Goal: Task Accomplishment & Management: Complete application form

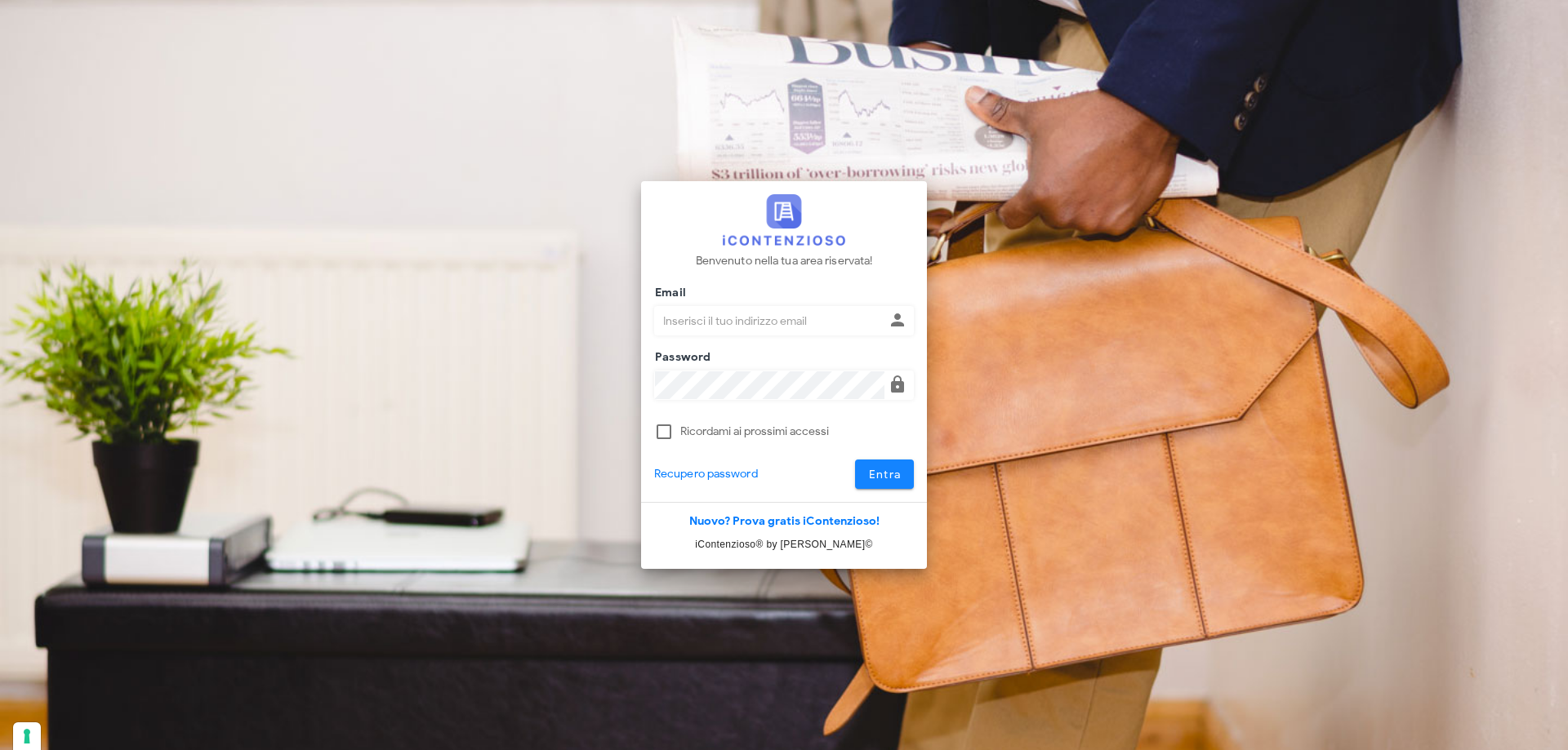
type input "p.rizza@studioassociatoadrev.it"
click at [872, 469] on span "Entra" at bounding box center [885, 475] width 33 height 14
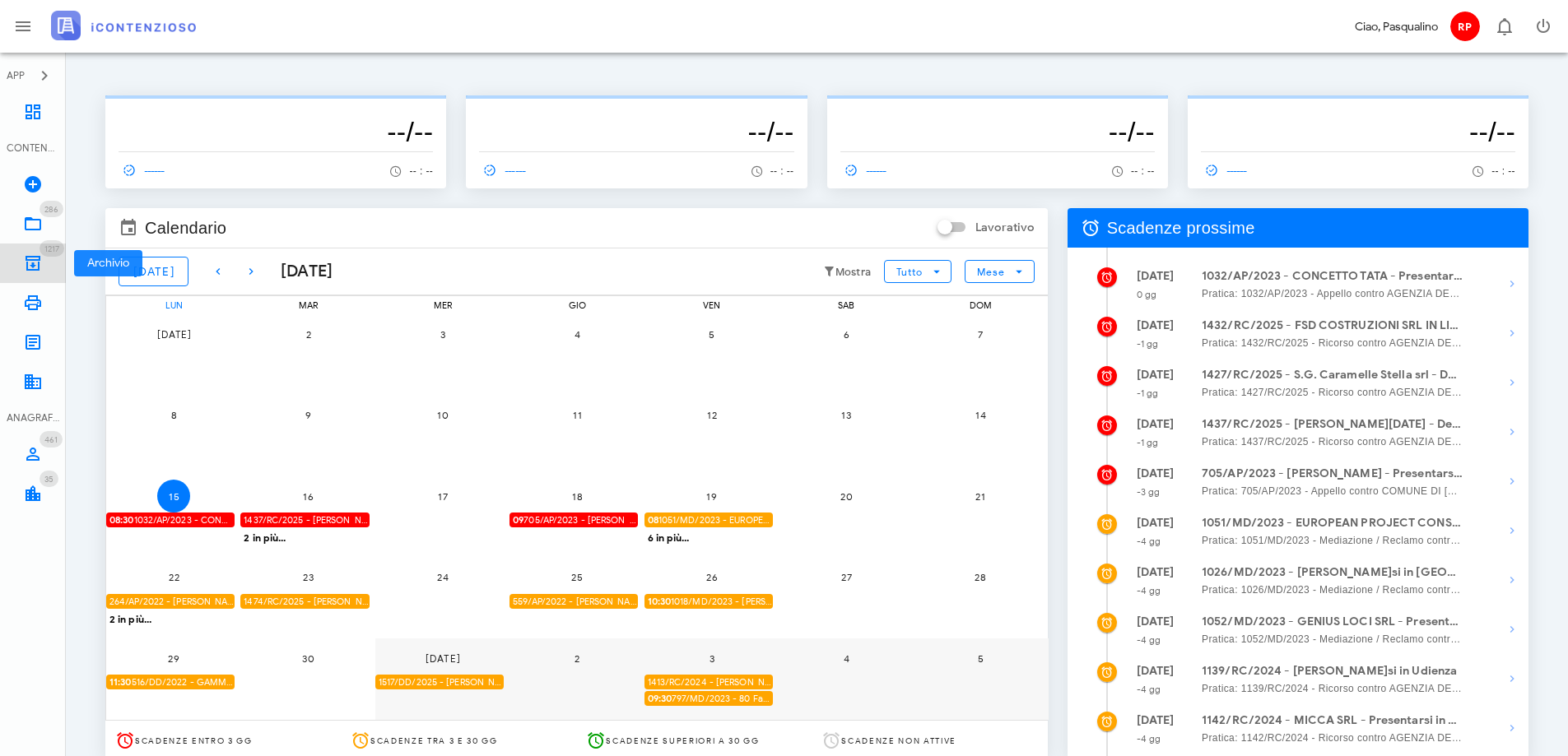
click at [32, 254] on icon at bounding box center [33, 263] width 19 height 19
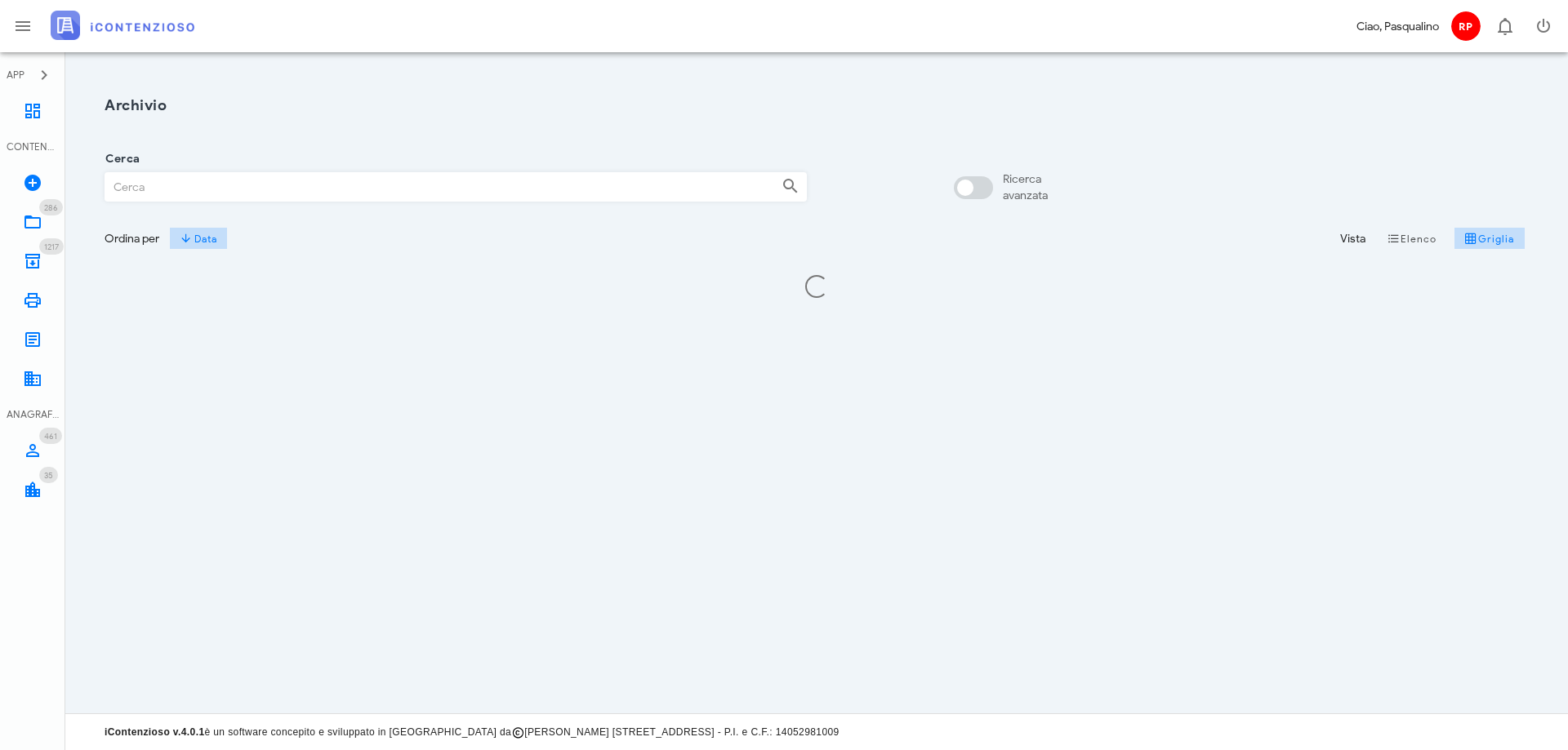
click at [238, 182] on input "Cerca" at bounding box center [436, 188] width 663 height 28
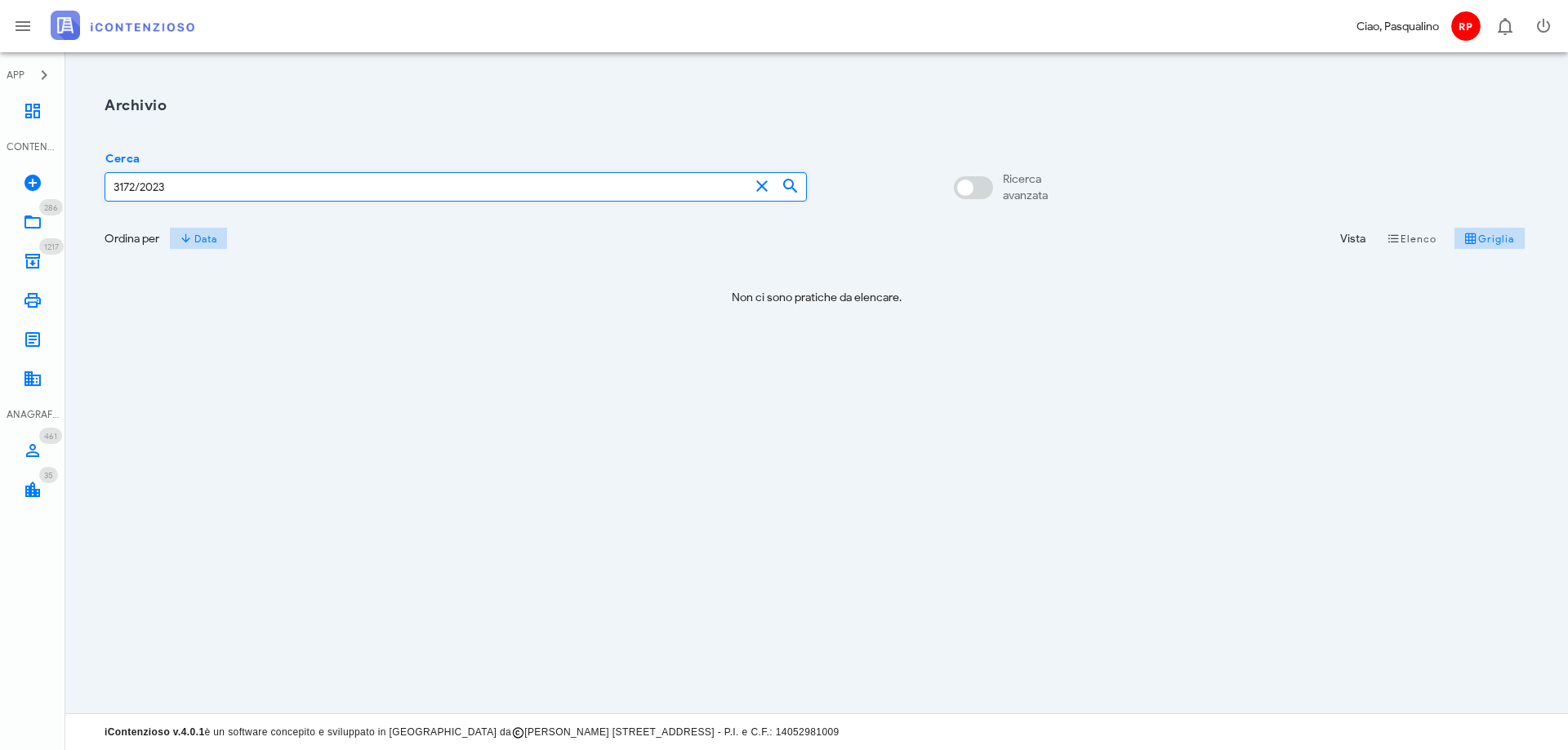
click at [238, 182] on input "3172/2023" at bounding box center [427, 188] width 643 height 28
drag, startPoint x: 133, startPoint y: 186, endPoint x: 90, endPoint y: 186, distance: 43.0
click at [90, 186] on div "Archivio Cerca 3172/2023 Ricerca avanzata Ordina per Data Vista Elenco Griglia …" at bounding box center [817, 207] width 1464 height 270
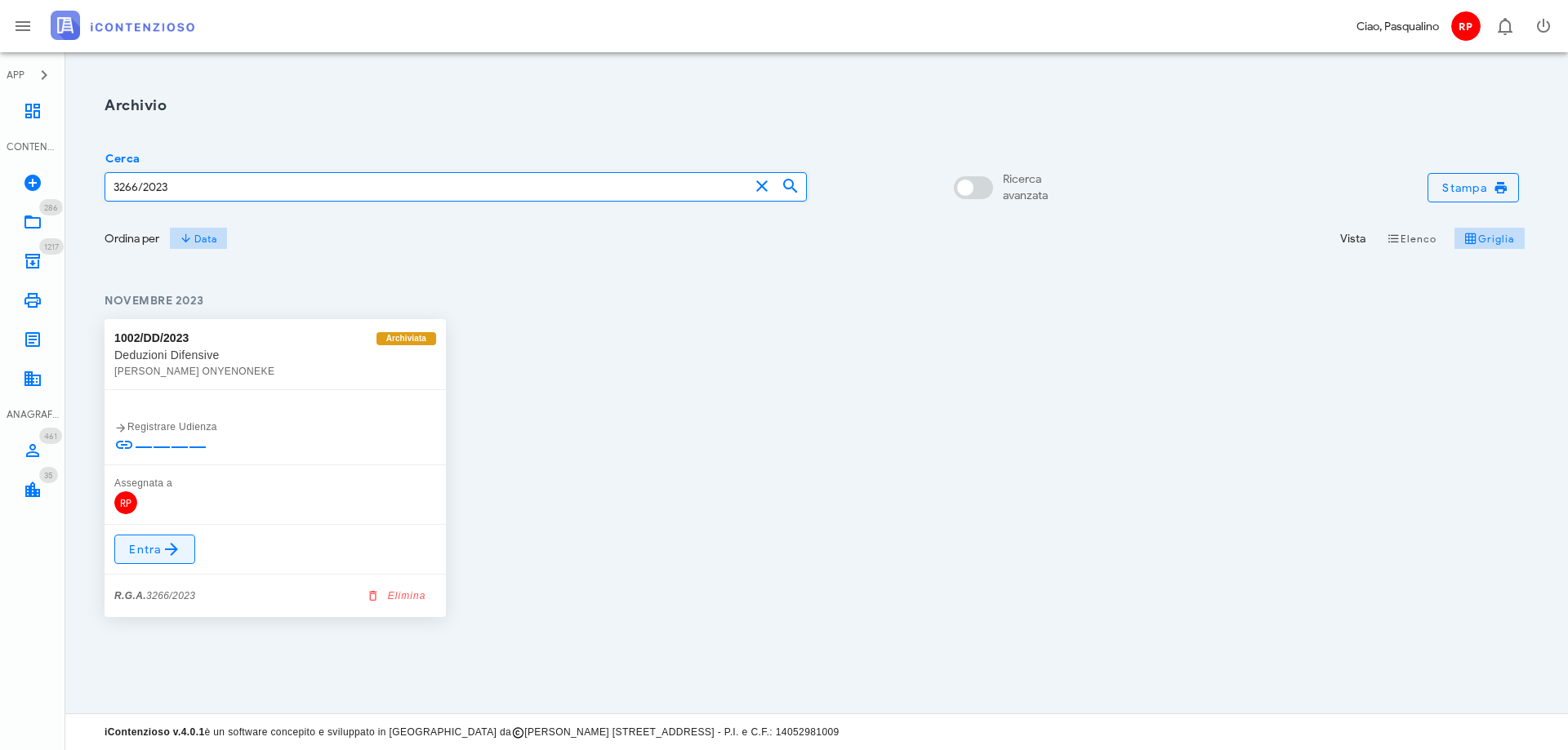
type input "3266/2023"
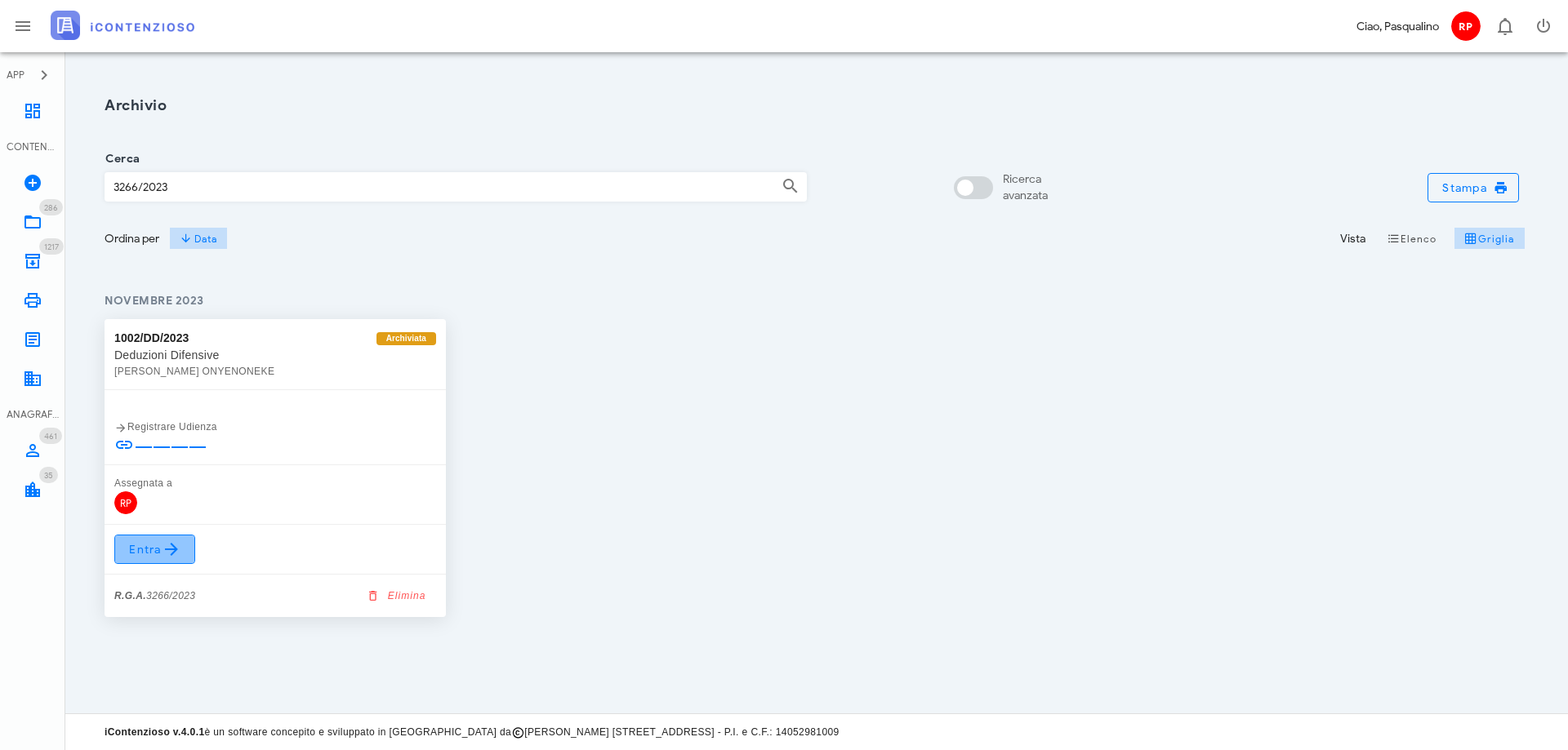
click at [174, 546] on icon at bounding box center [172, 549] width 19 height 19
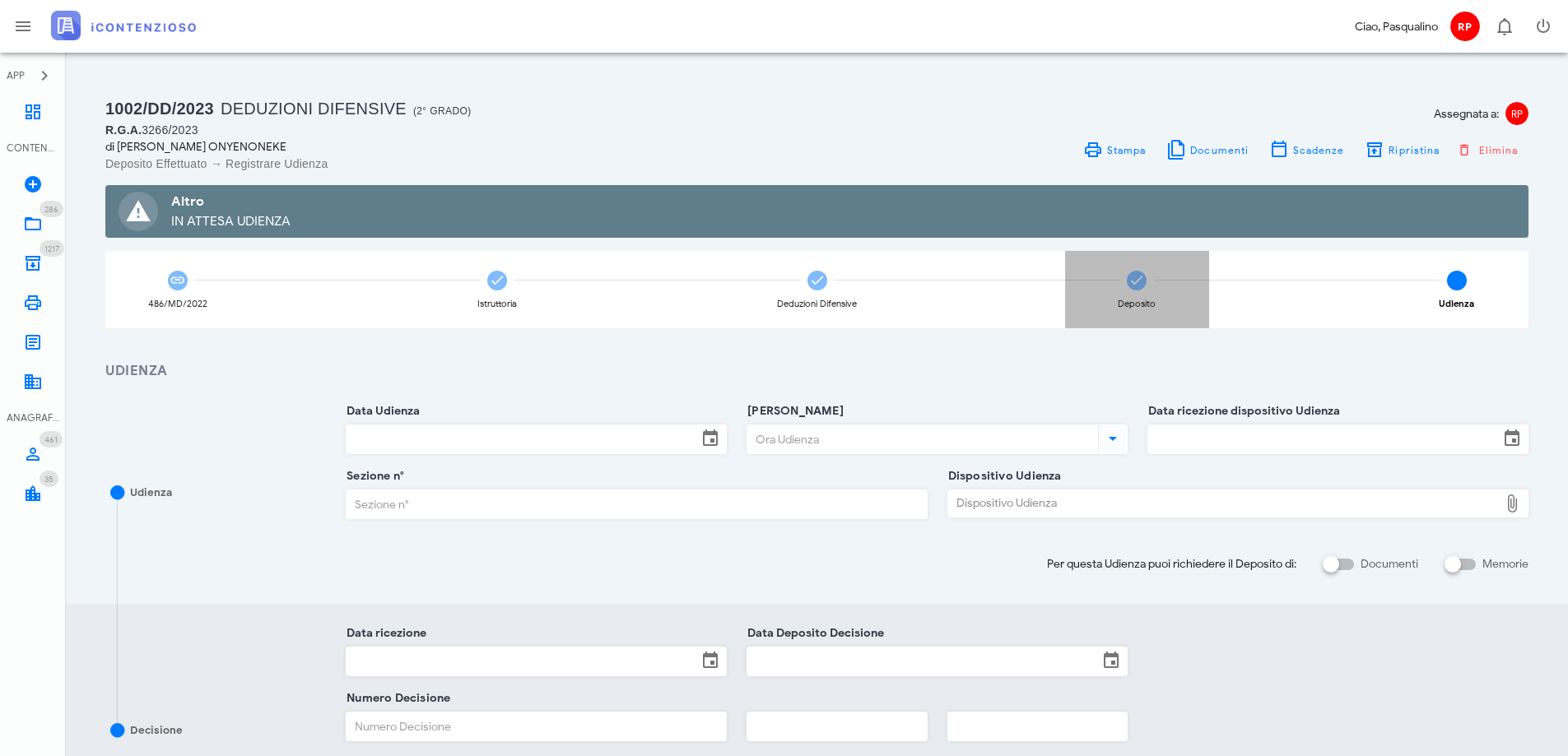
click at [1132, 275] on icon at bounding box center [1137, 280] width 17 height 17
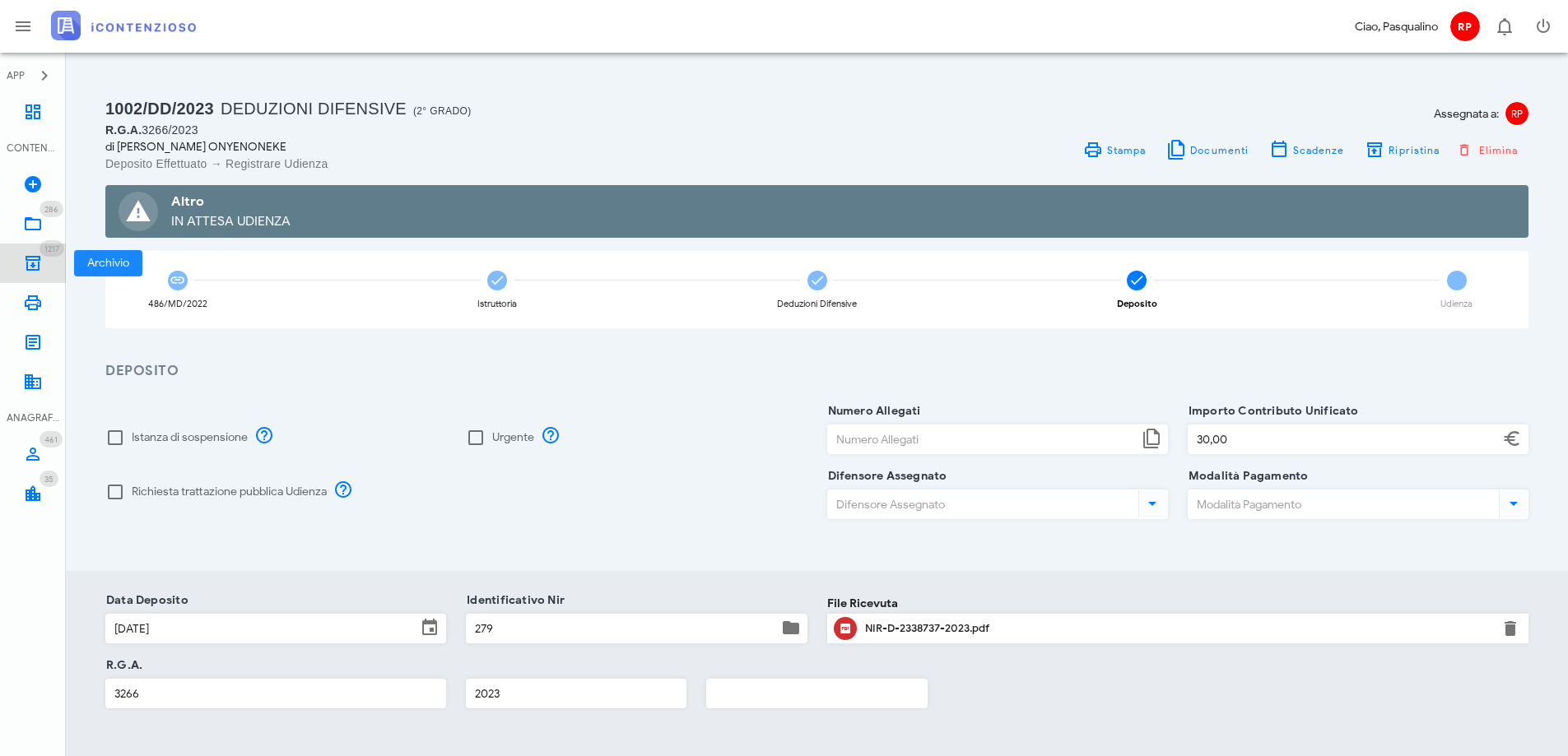
click at [35, 267] on icon at bounding box center [33, 263] width 19 height 19
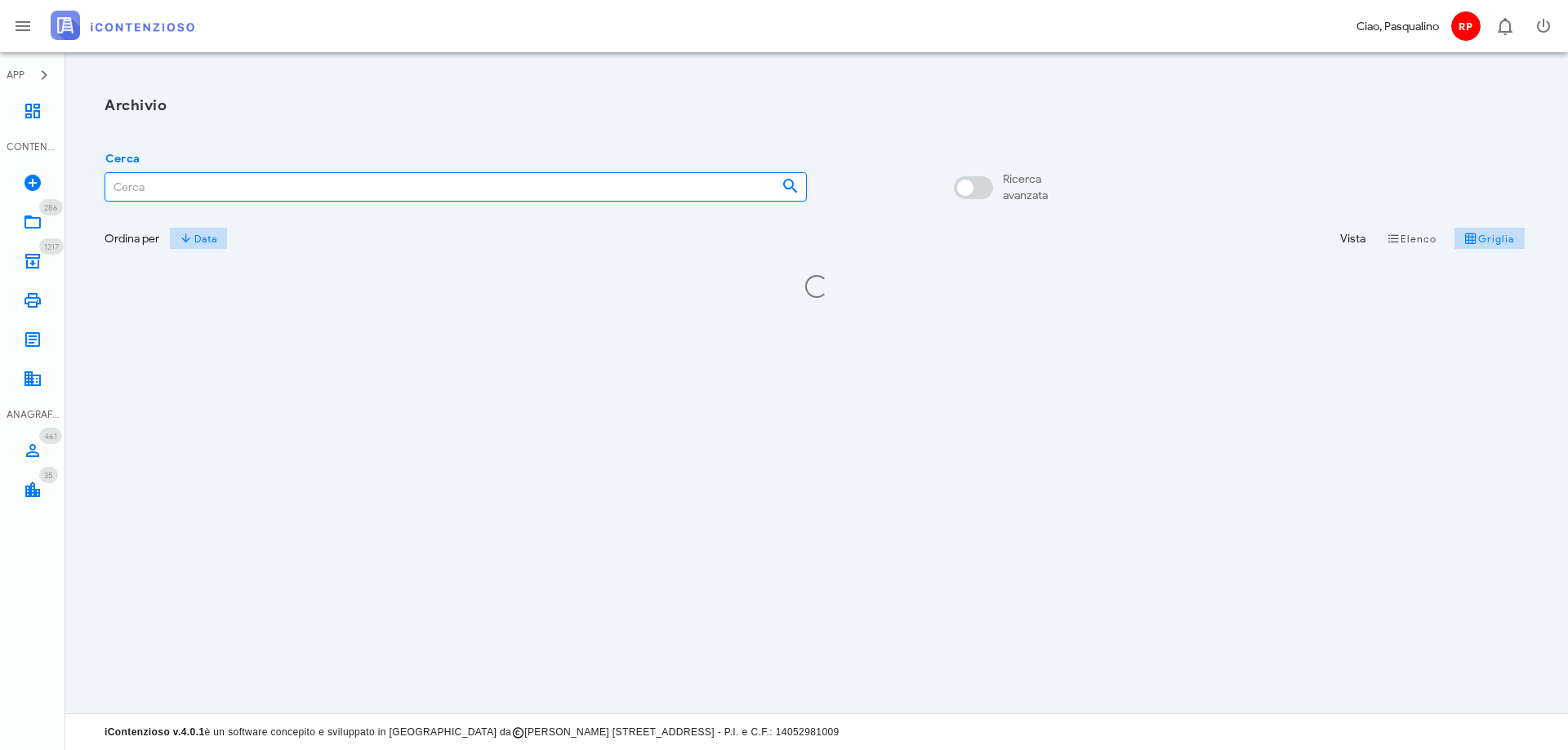
click at [265, 180] on input "Cerca" at bounding box center [436, 188] width 663 height 28
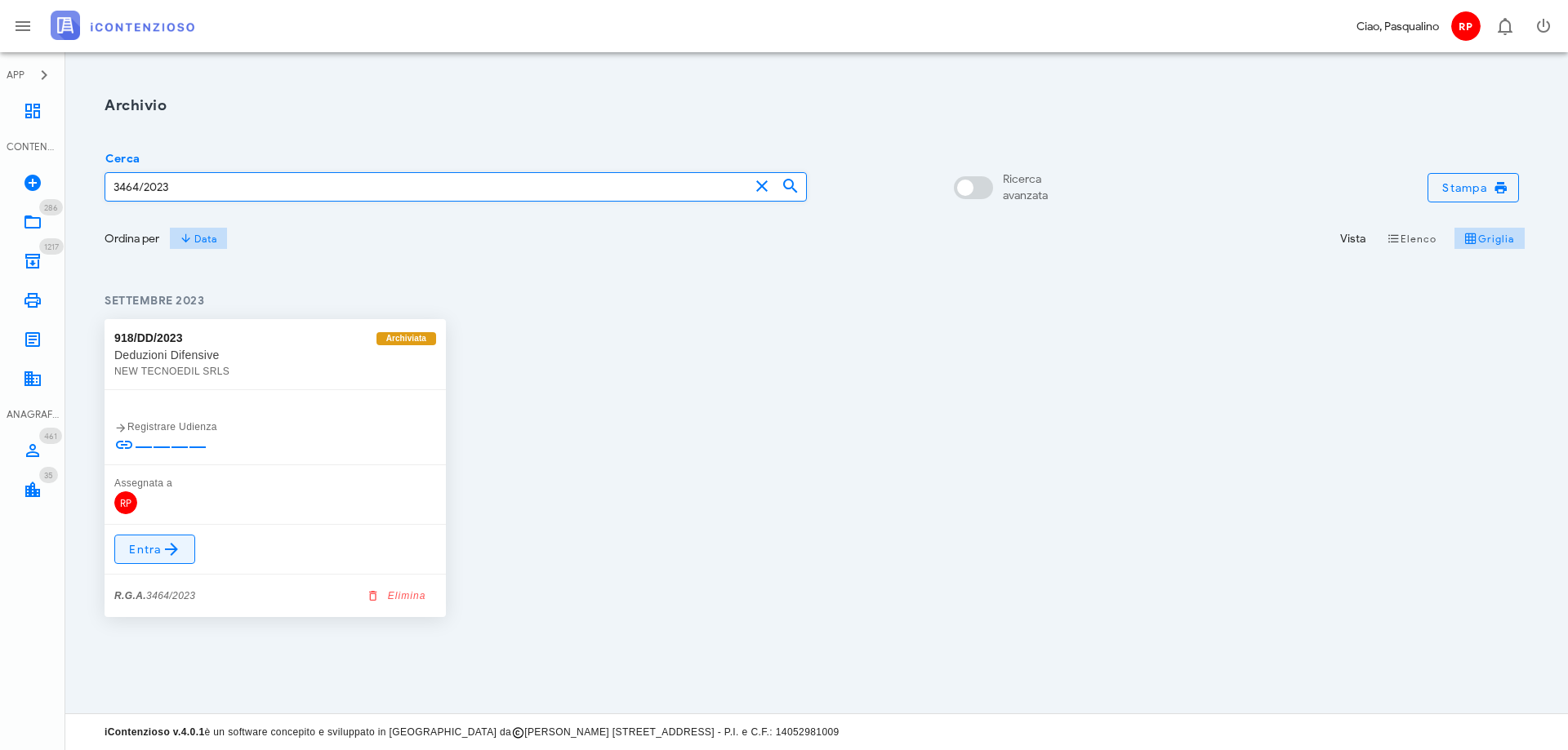
type input "3464/2023"
click at [150, 545] on span "Entra" at bounding box center [154, 549] width 53 height 19
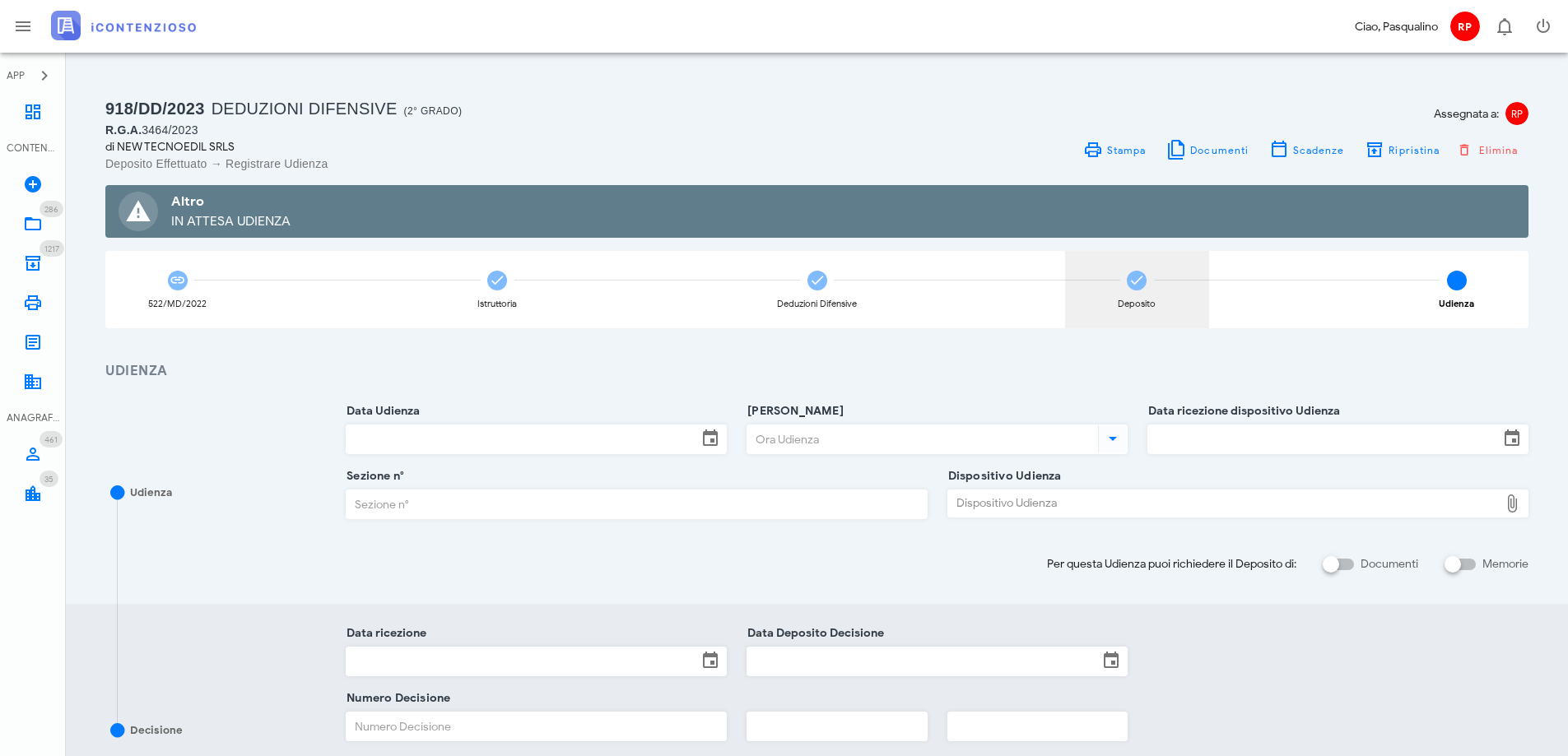
click at [1104, 291] on div "Deposito" at bounding box center [1137, 290] width 144 height 78
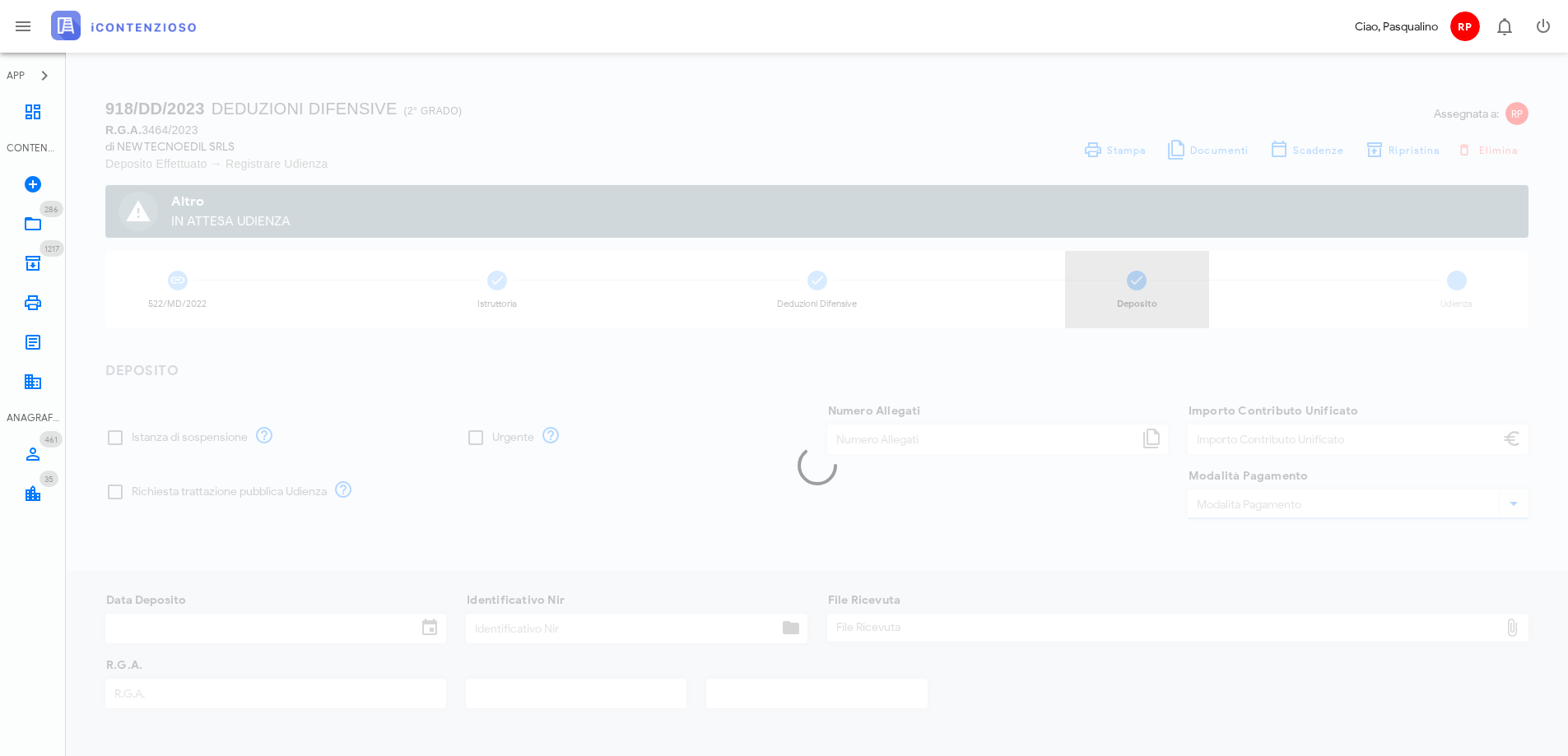
type input "30,00"
type input "28/09/2023"
type input "296"
type input "3464"
type input "2023"
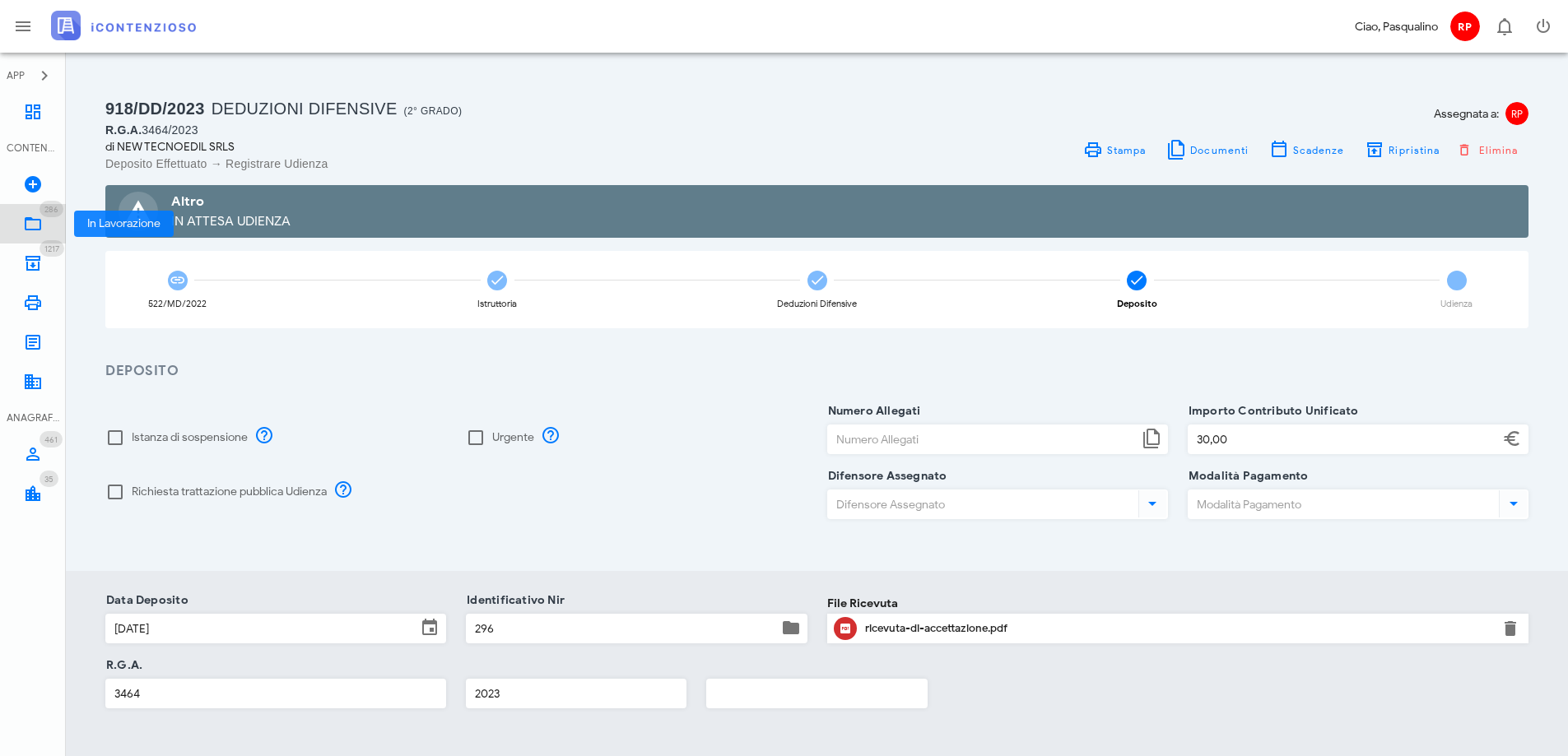
click at [37, 208] on link "286 In Lavorazione 286" at bounding box center [33, 223] width 66 height 40
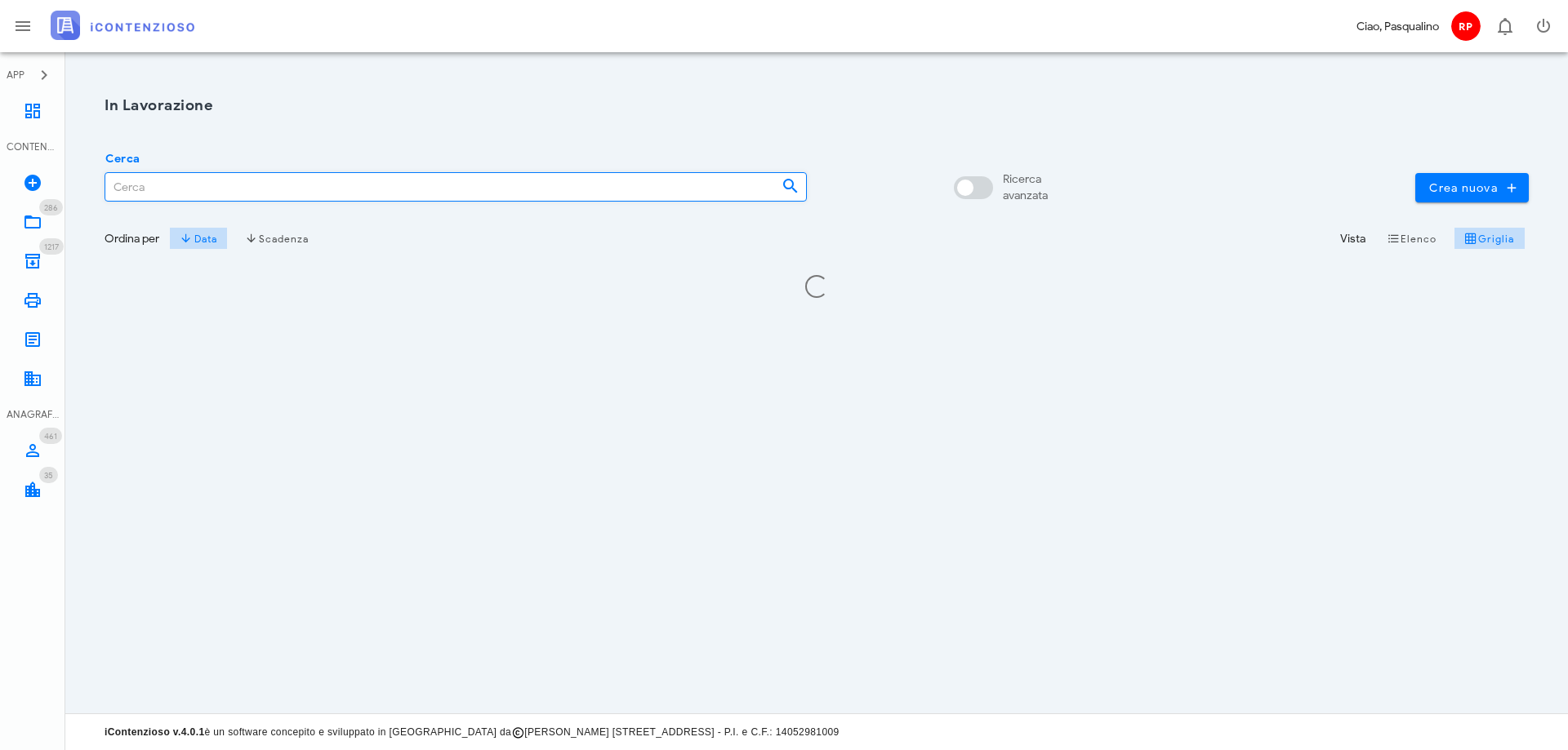
click at [179, 186] on input "Cerca" at bounding box center [436, 188] width 663 height 28
type input "3172/2023"
click at [27, 225] on icon at bounding box center [32, 222] width 19 height 19
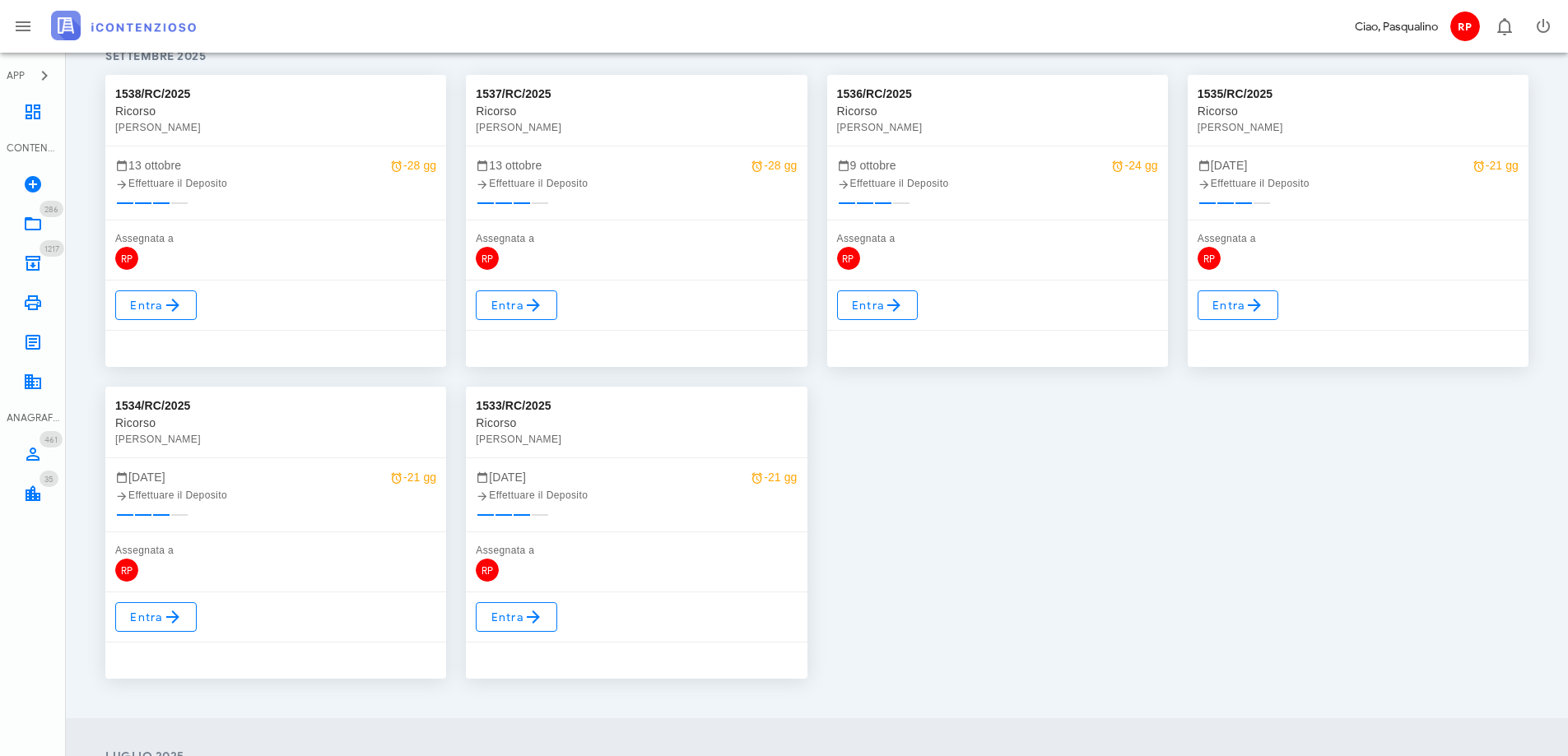
scroll to position [329, 0]
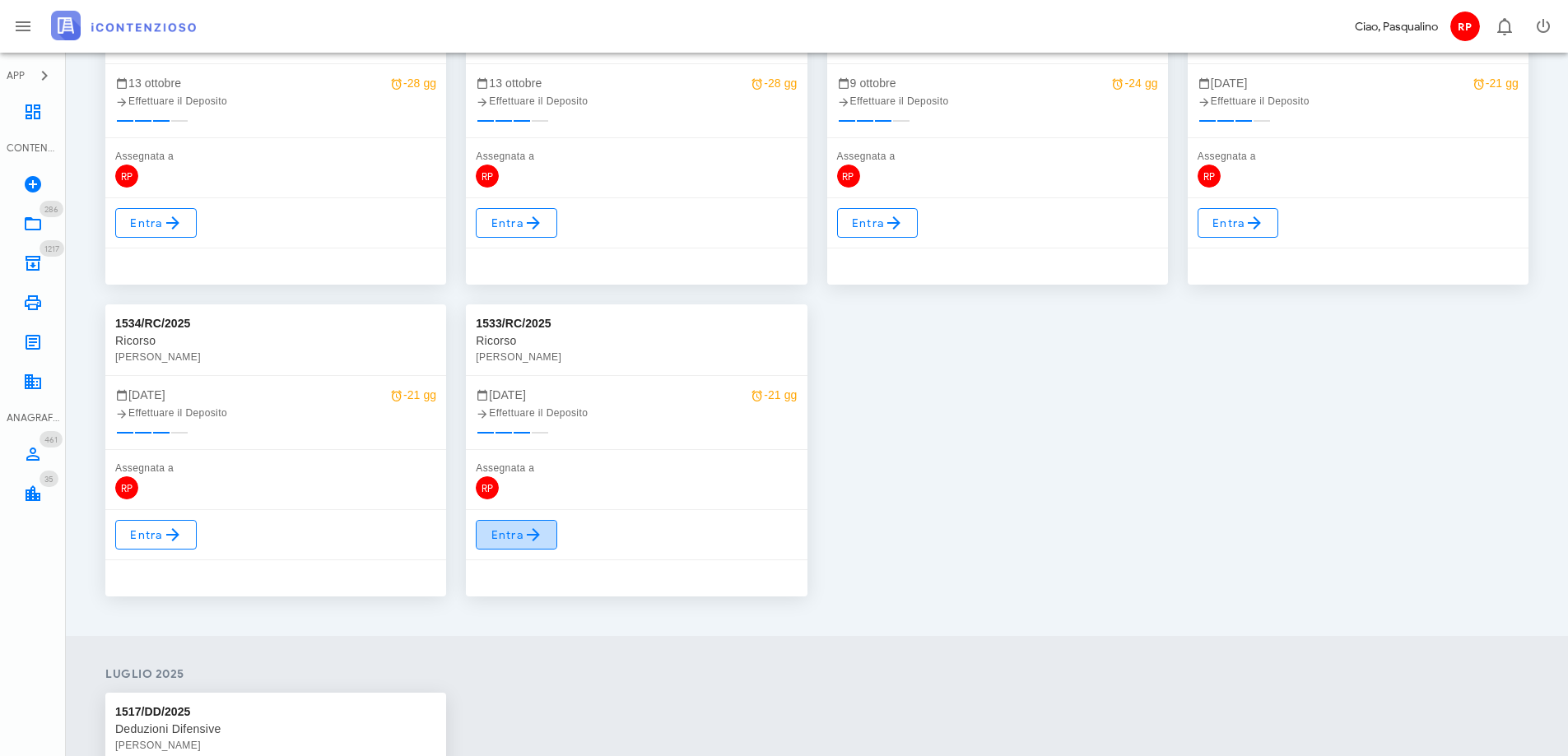
click at [545, 541] on link "Entra" at bounding box center [517, 535] width 81 height 30
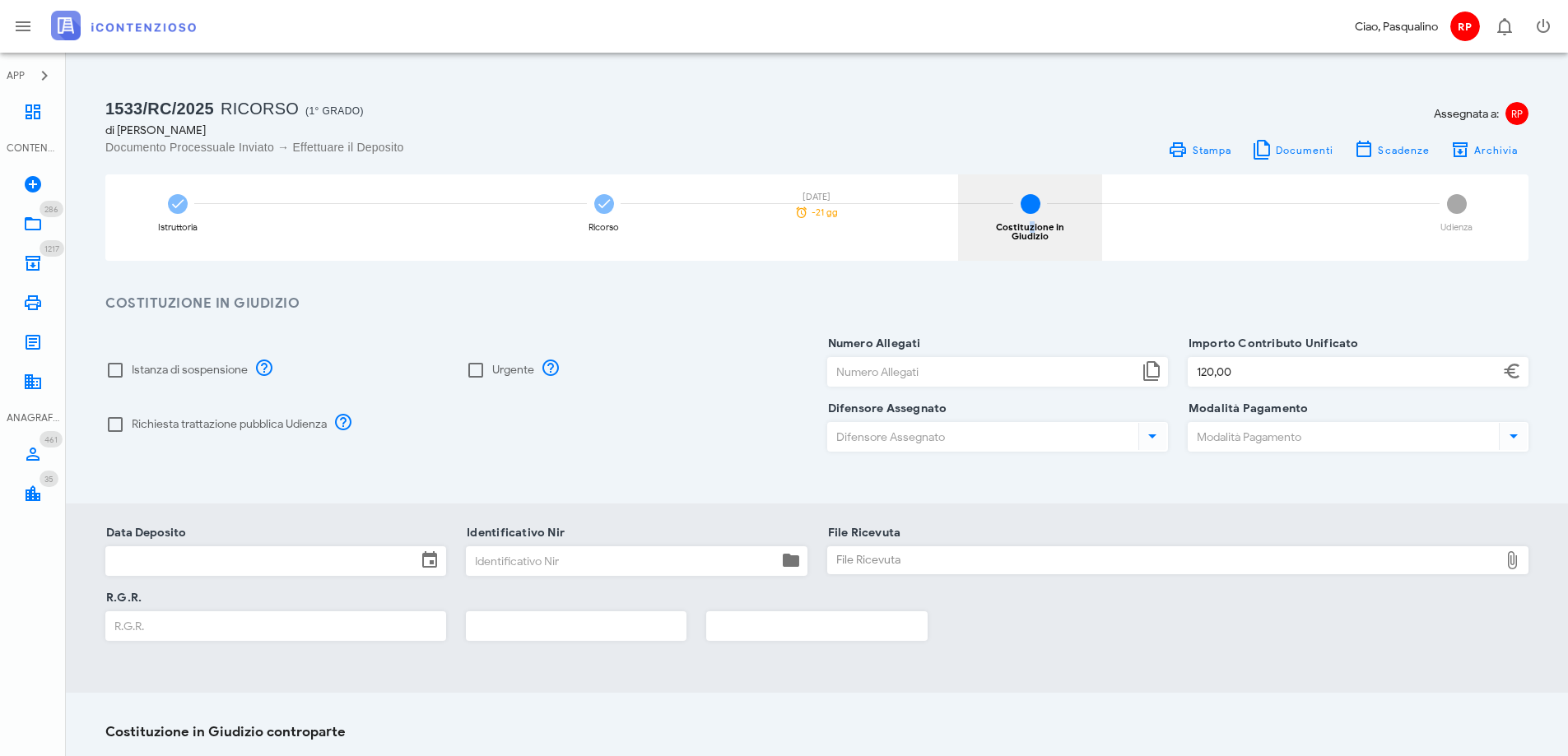
click at [1013, 216] on div "3 Costituzione in Giudizio" at bounding box center [1030, 218] width 144 height 87
click at [201, 548] on input "Data Deposito" at bounding box center [261, 562] width 310 height 28
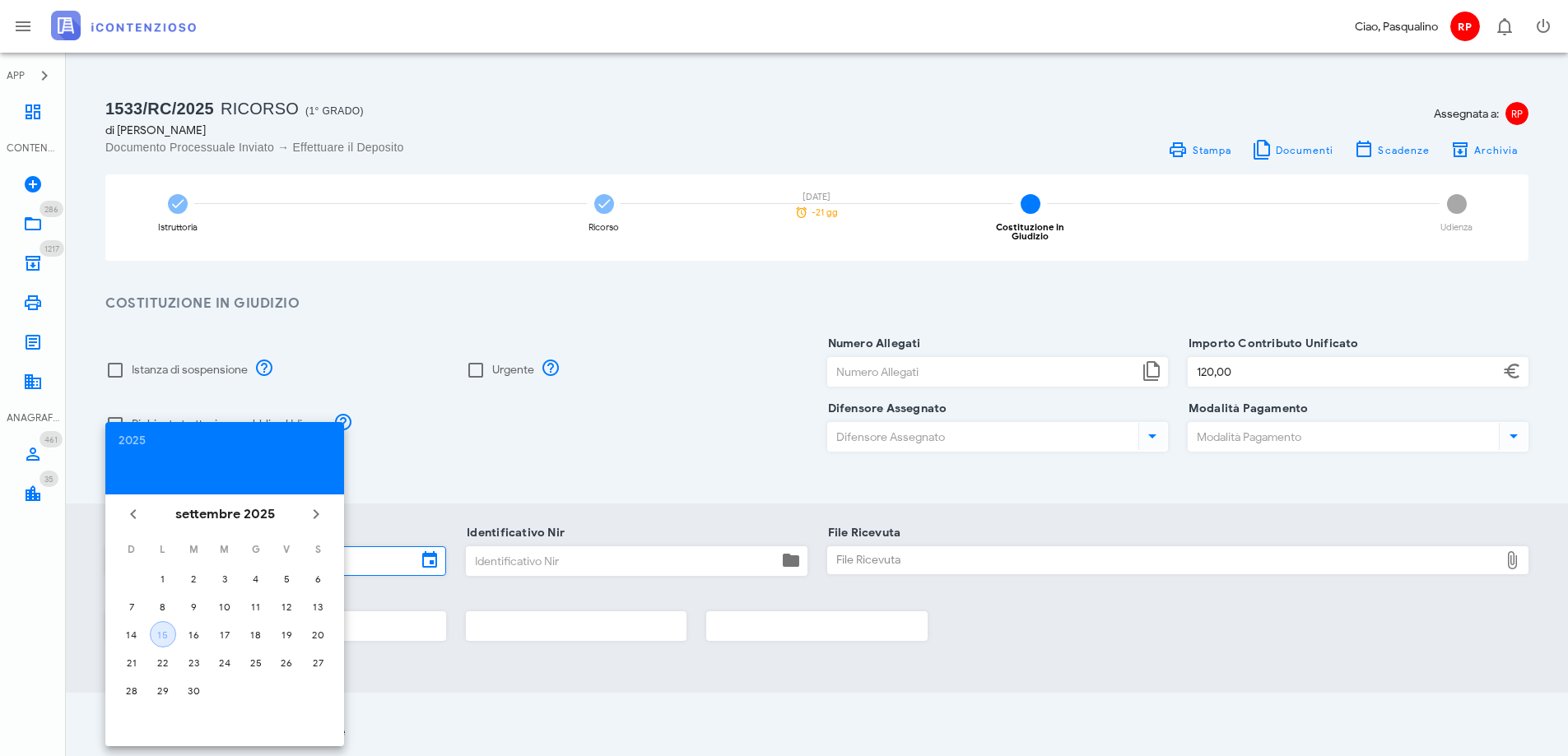
click at [163, 635] on div "15" at bounding box center [163, 635] width 25 height 12
type input "[DATE]"
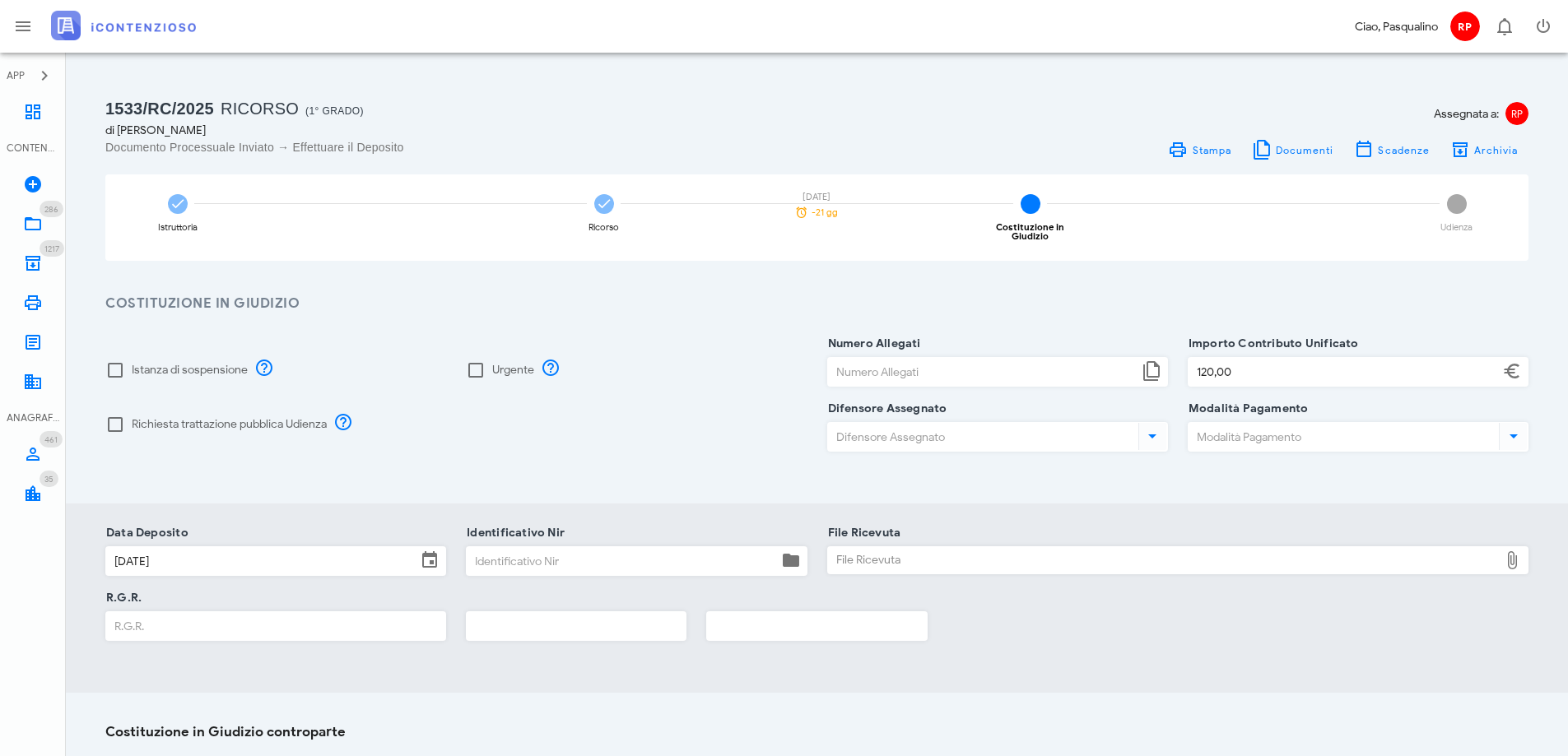
click at [485, 553] on input "Identificativo Nir" at bounding box center [621, 562] width 310 height 28
type input "355"
click at [1097, 550] on div "File Ricevuta" at bounding box center [1164, 561] width 671 height 26
type input "C:\fakepath\Ricevuta_NIR_T-1379194-2025.pdf"
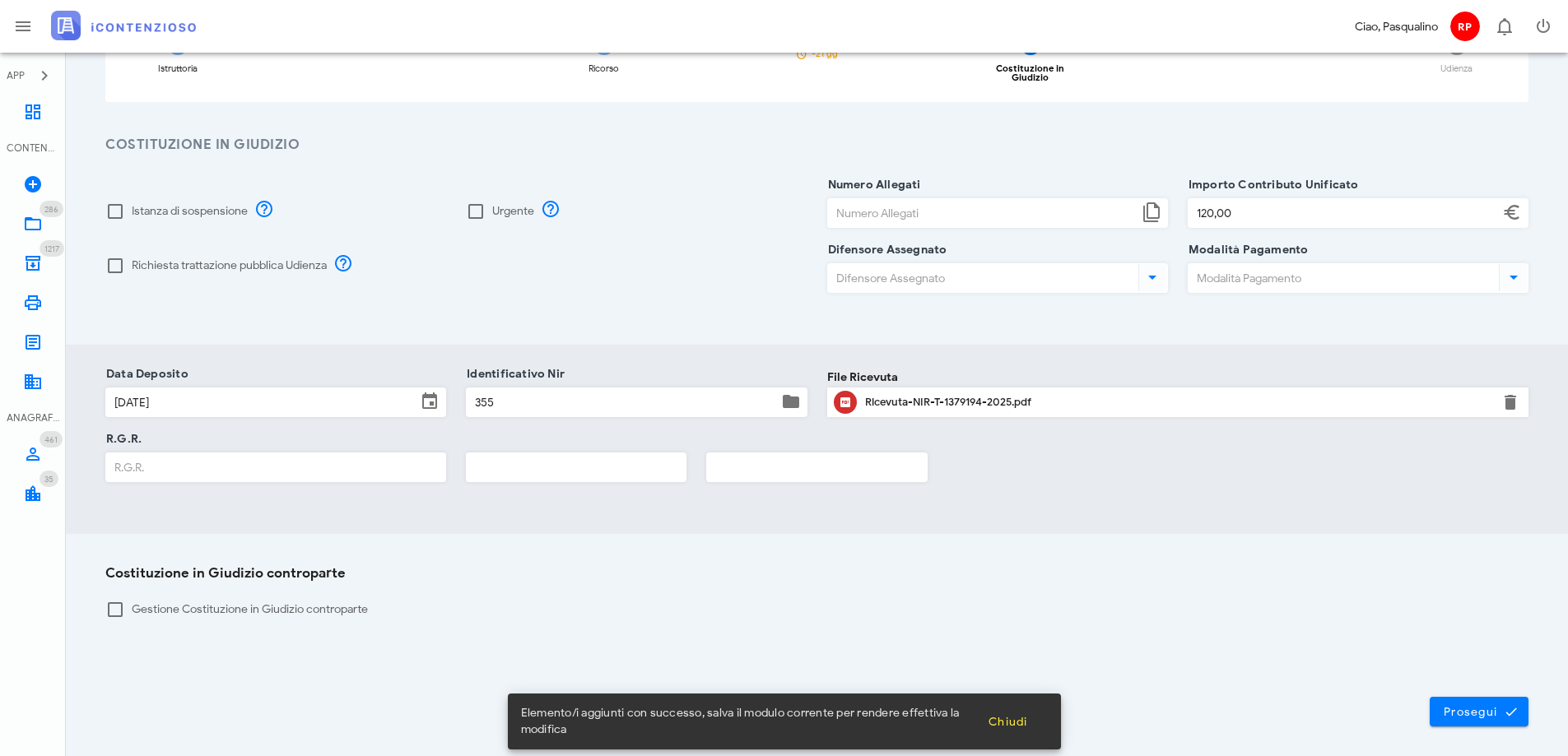
scroll to position [164, 0]
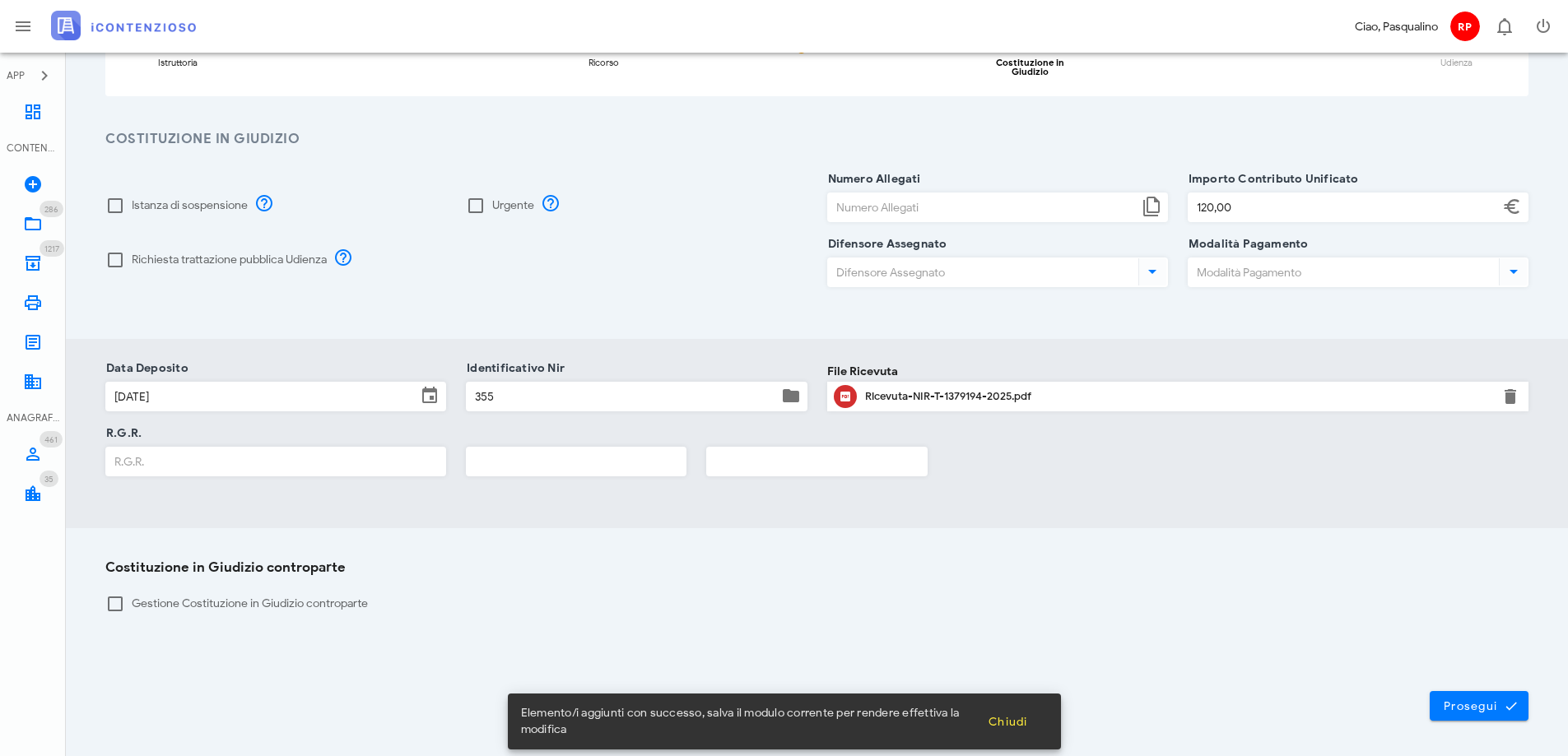
click at [171, 453] on input "R.G.R." at bounding box center [276, 462] width 339 height 28
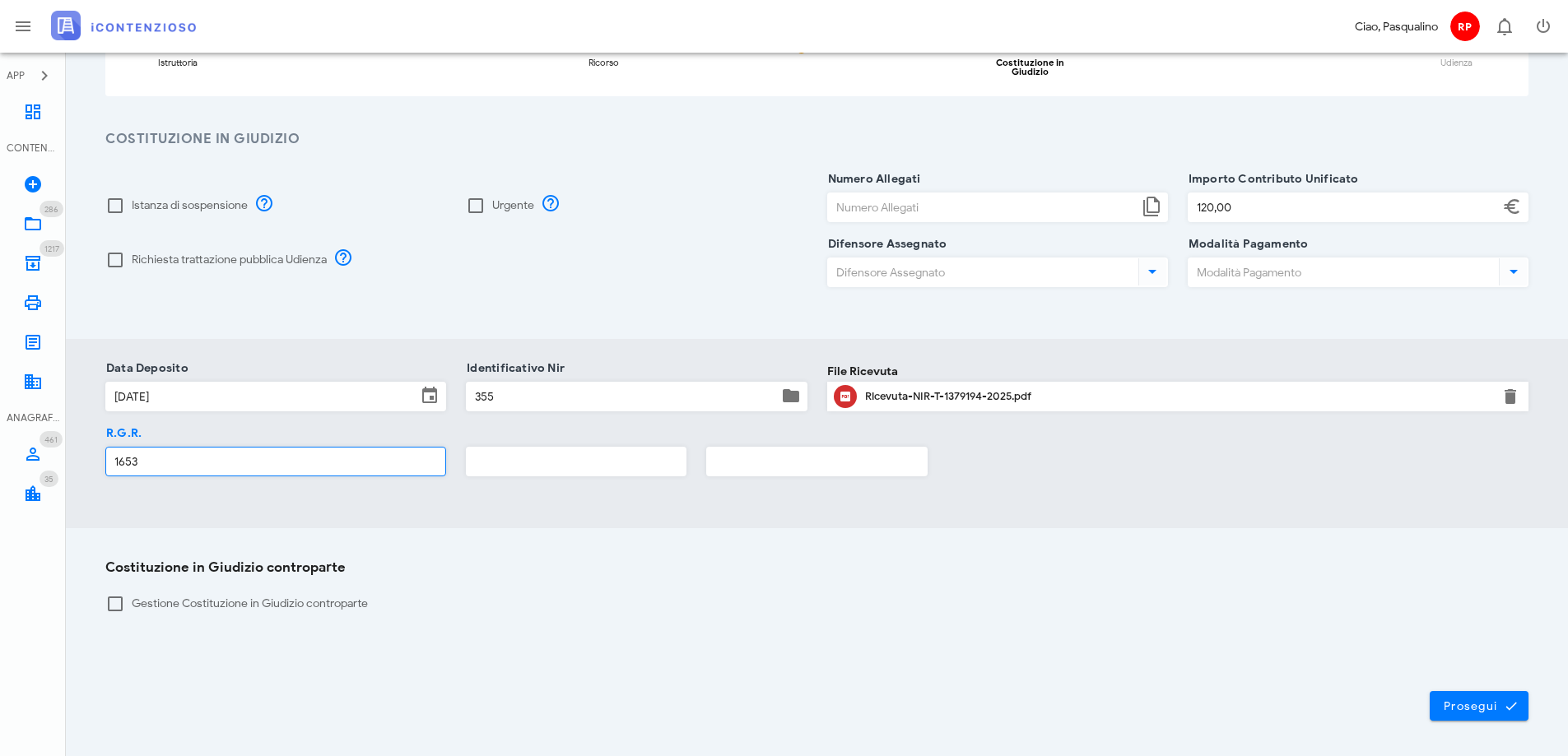
type input "1653"
type input "2025"
click at [1504, 699] on span "Prosegui" at bounding box center [1480, 706] width 72 height 15
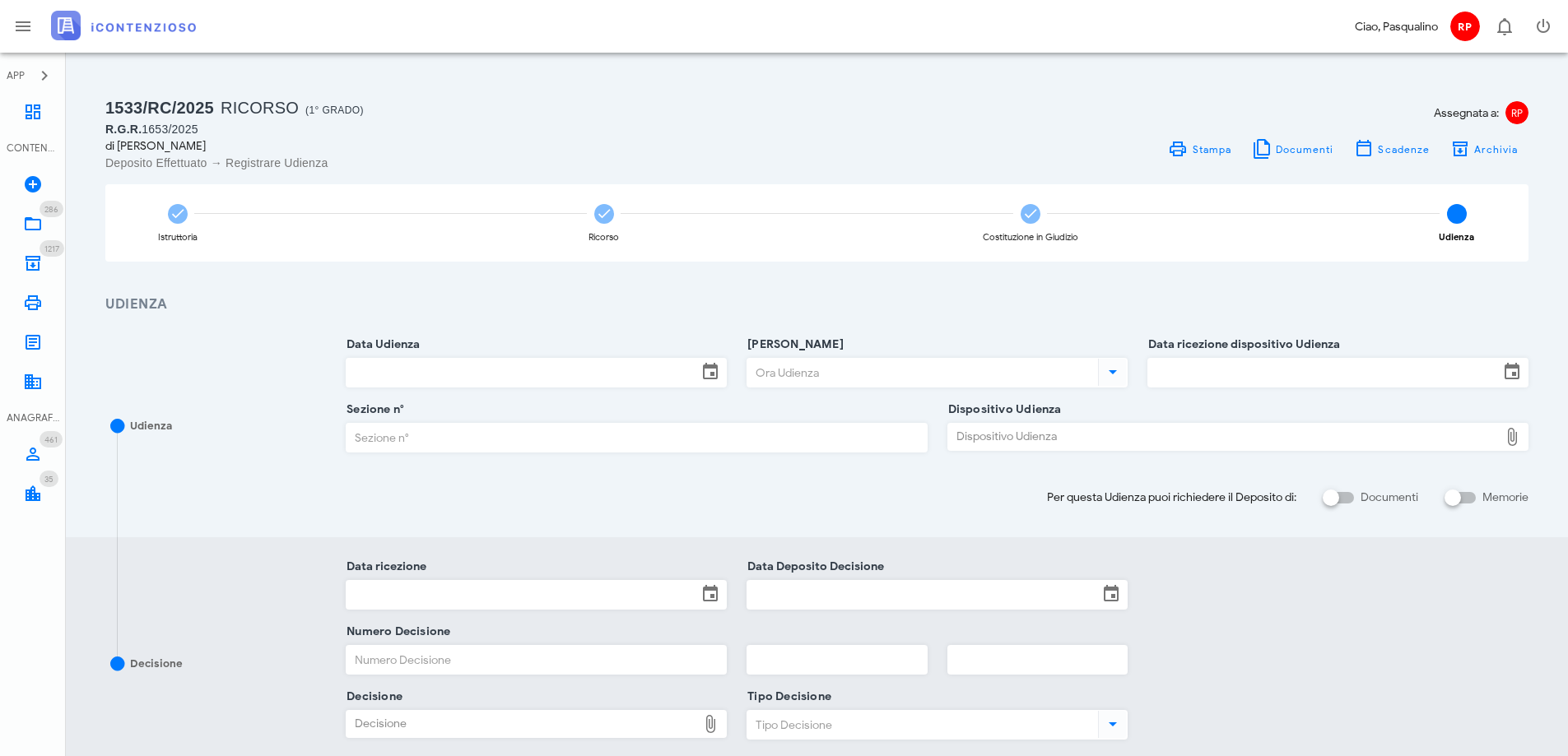
scroll to position [0, 0]
click at [1481, 145] on span "Archivia" at bounding box center [1496, 150] width 45 height 12
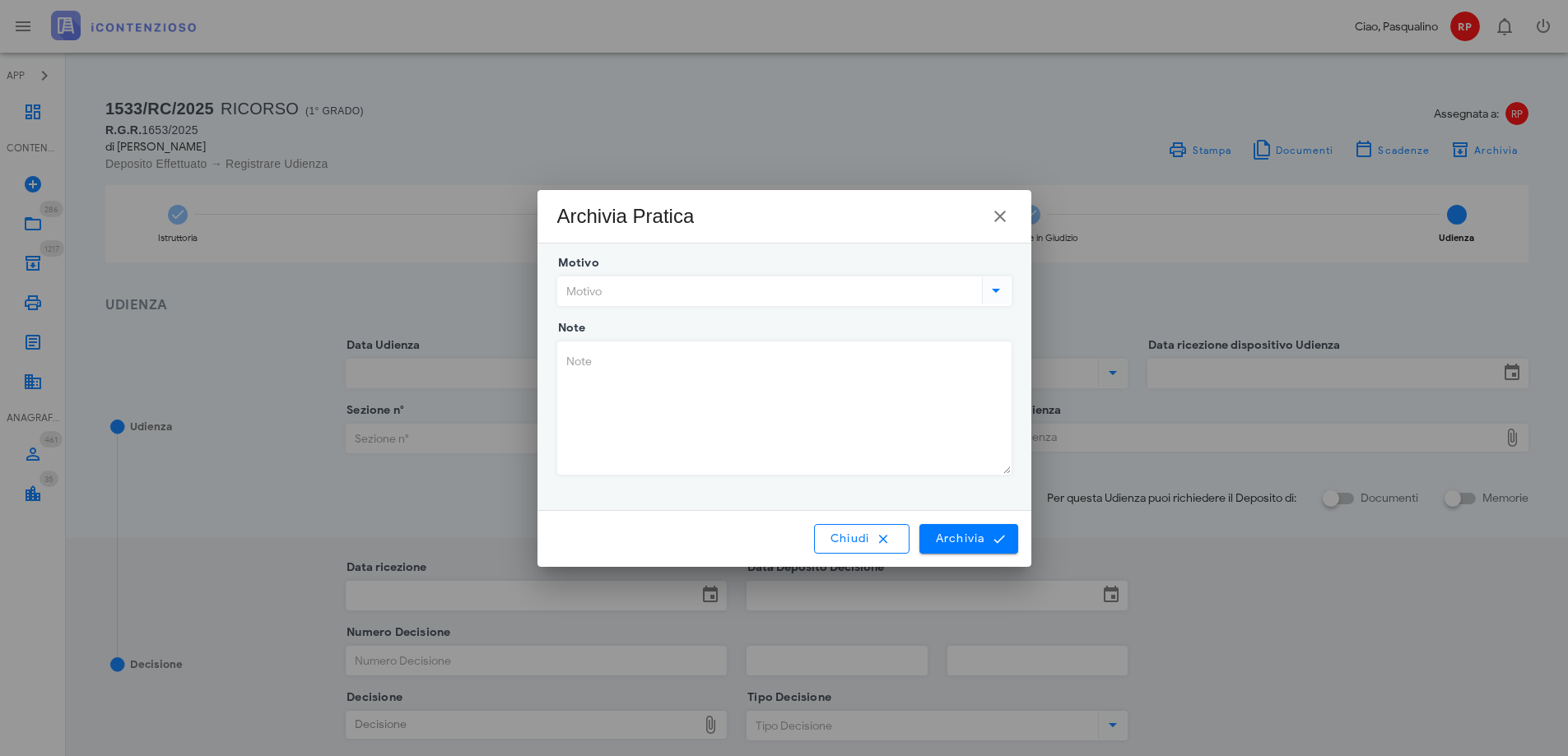
click at [642, 306] on div "Motivo" at bounding box center [784, 302] width 454 height 52
click at [615, 291] on input "Motivo" at bounding box center [769, 291] width 420 height 28
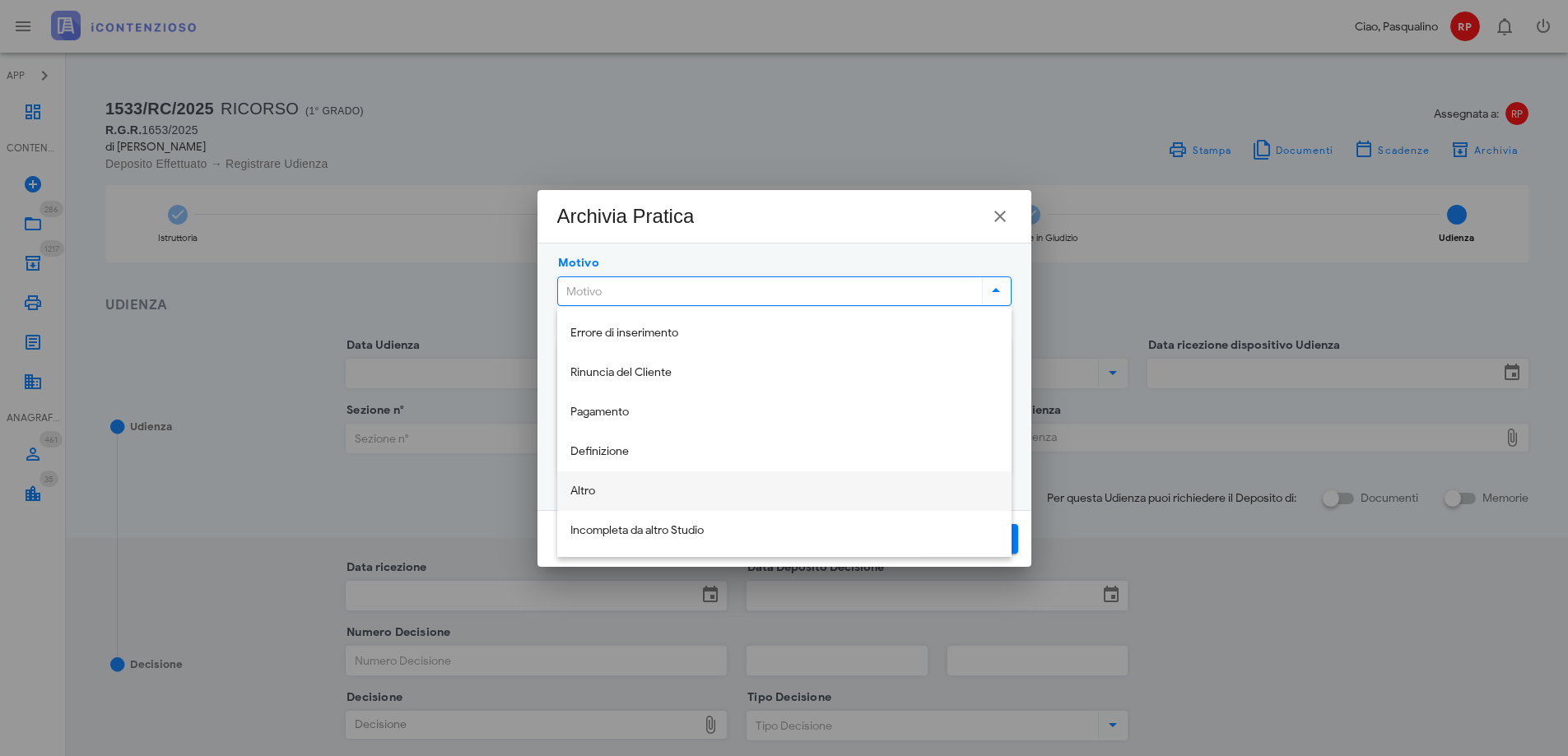
click at [638, 492] on div "Altro" at bounding box center [784, 492] width 428 height 14
type input "Altro"
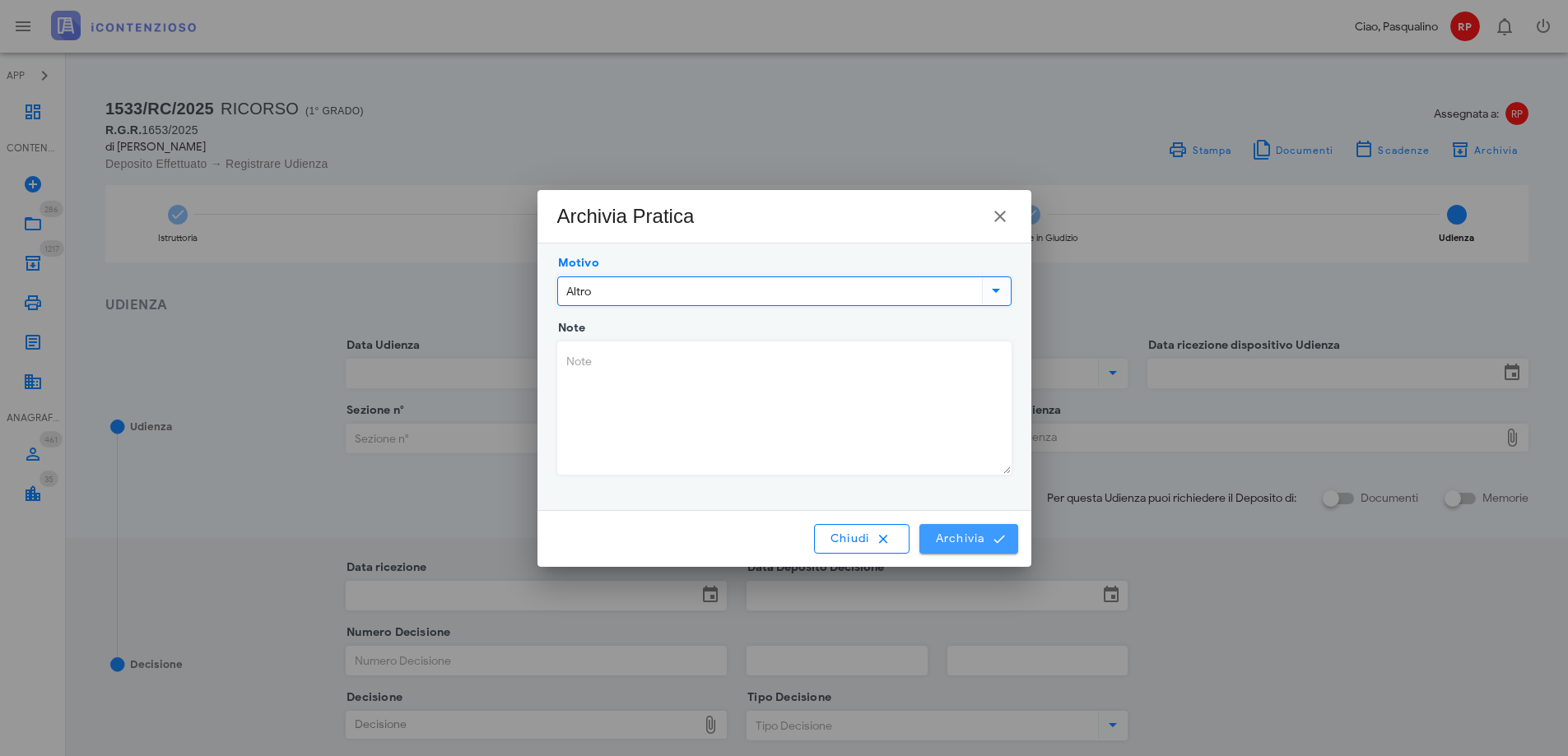
click at [958, 541] on span "Archivia" at bounding box center [968, 539] width 68 height 15
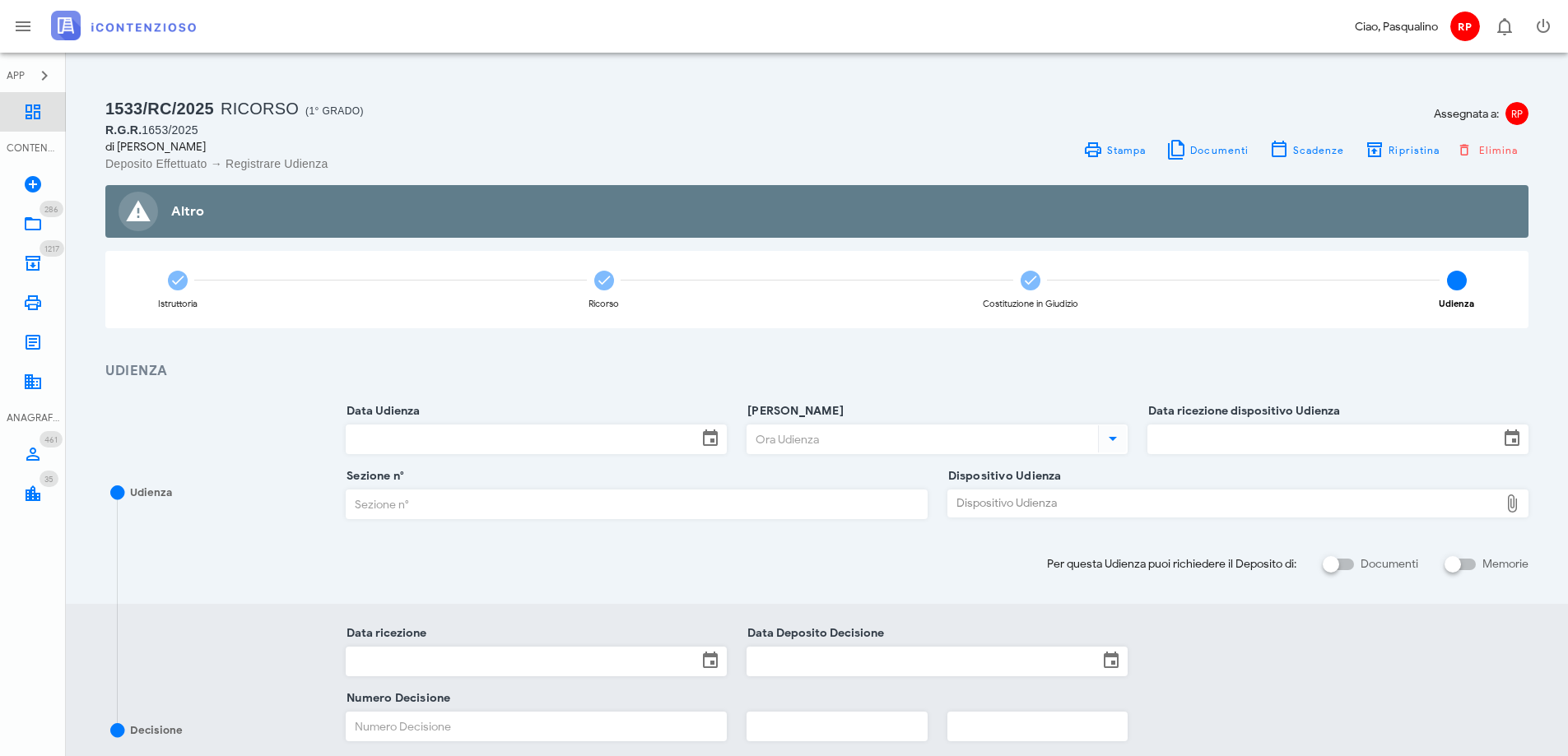
click at [39, 117] on icon at bounding box center [33, 112] width 19 height 19
